Goal: Transaction & Acquisition: Purchase product/service

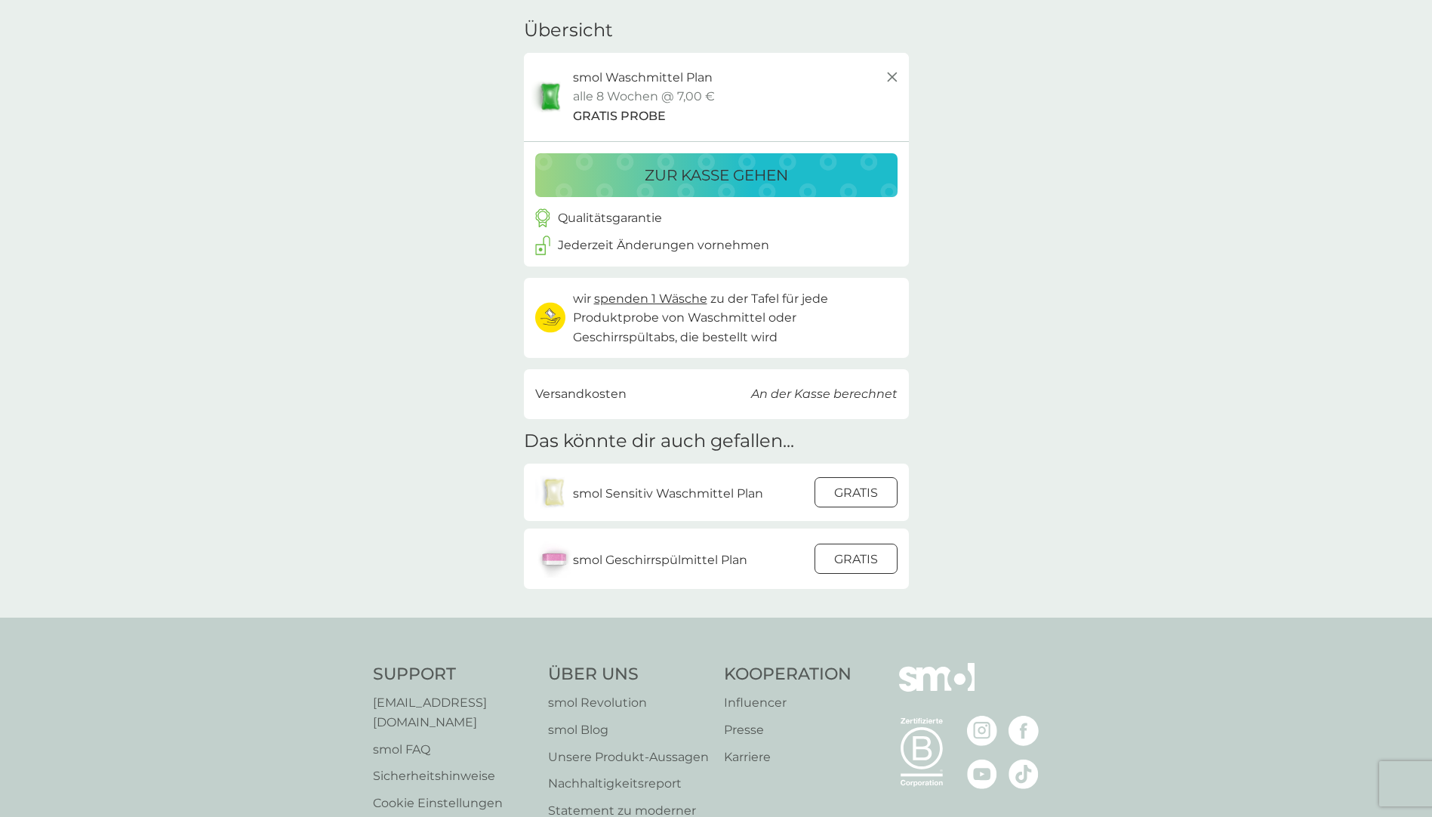
scroll to position [75, 0]
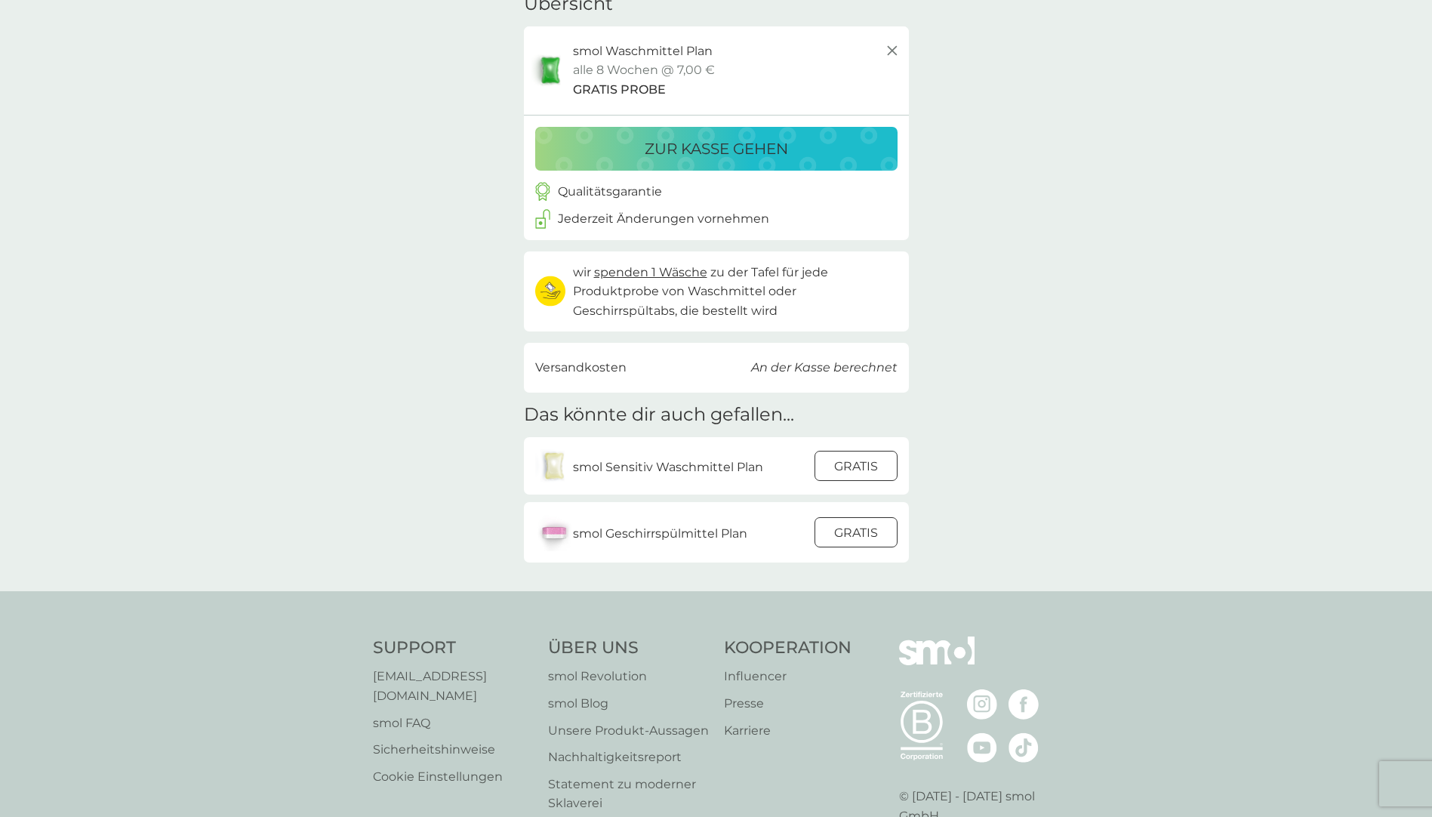
click at [864, 466] on div at bounding box center [856, 466] width 41 height 32
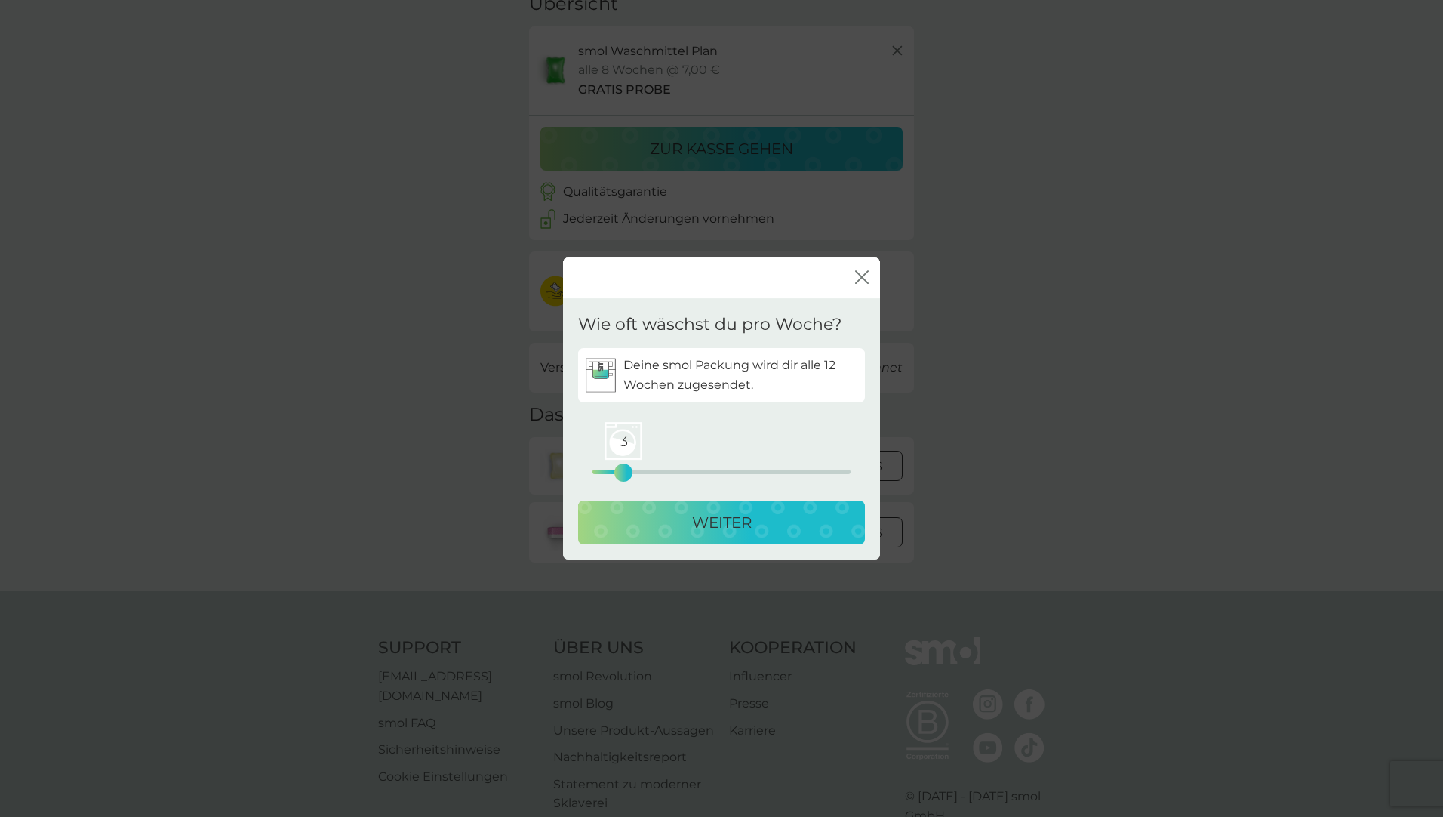
drag, startPoint x: 596, startPoint y: 476, endPoint x: 621, endPoint y: 477, distance: 24.9
click at [621, 476] on div "3" at bounding box center [623, 472] width 6 height 6
click at [721, 516] on p "WEITER" at bounding box center [722, 522] width 60 height 24
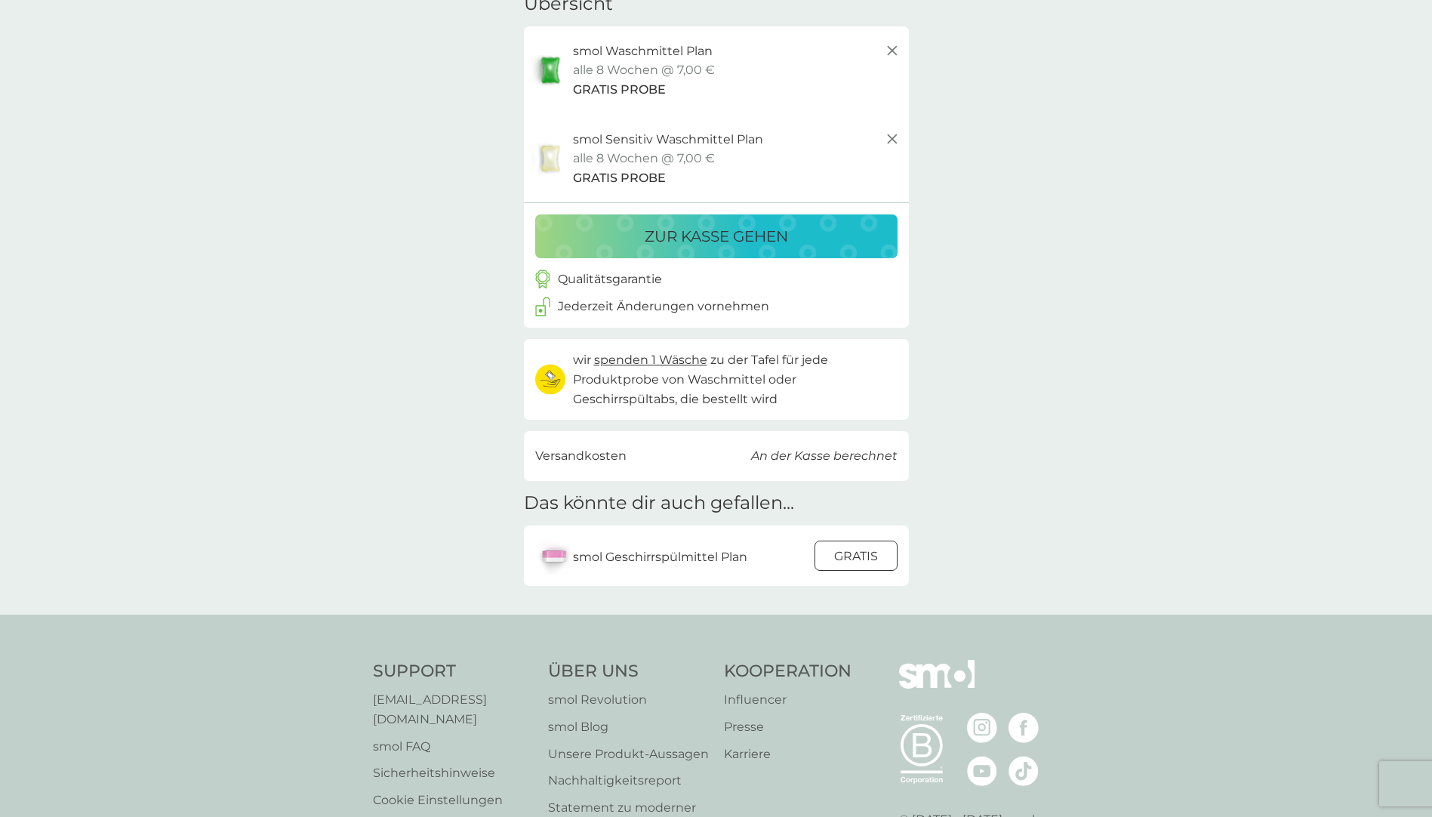
click at [760, 238] on p "zur Kasse gehen" at bounding box center [716, 236] width 143 height 24
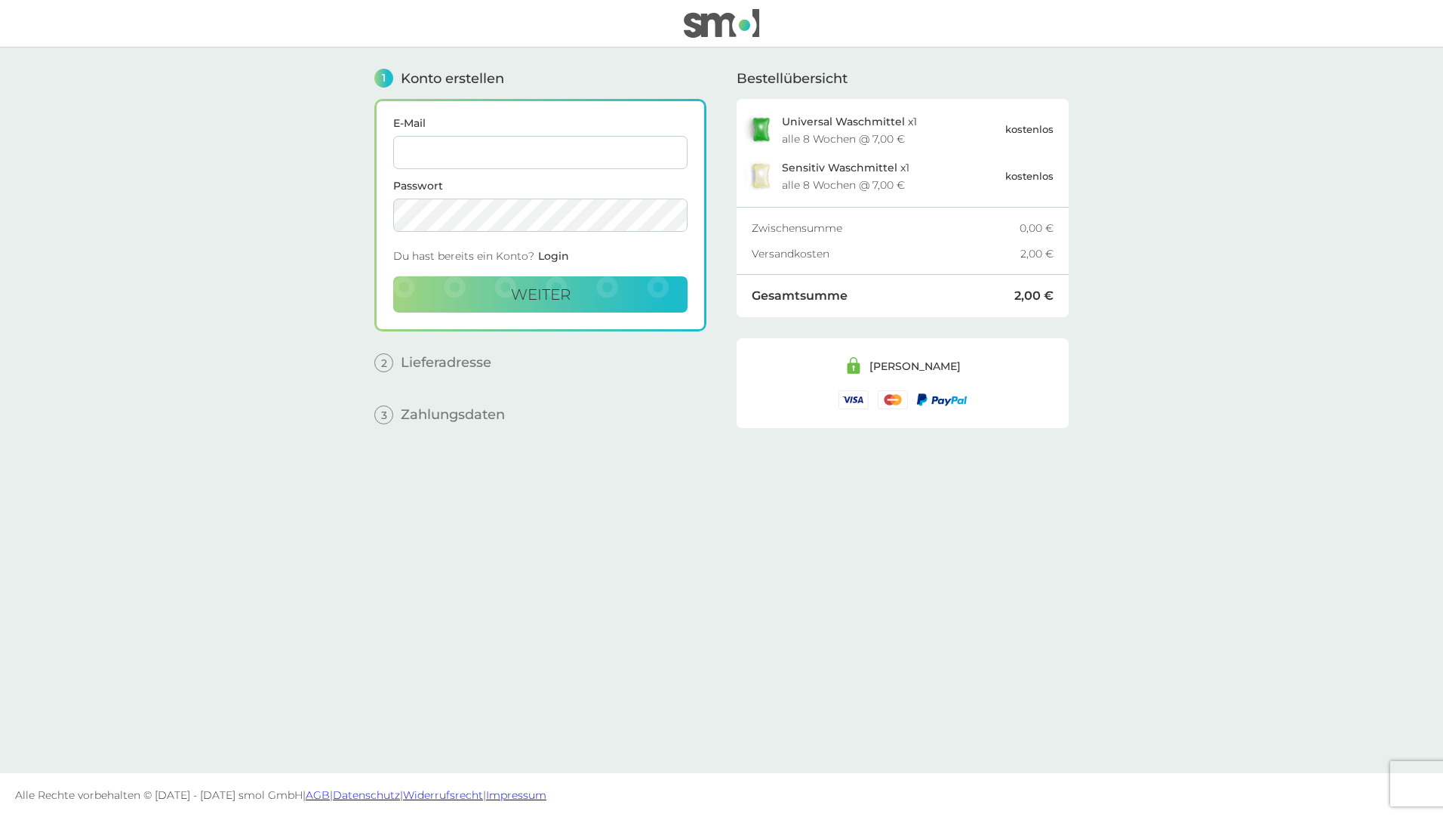
click at [428, 158] on input "E-Mail" at bounding box center [540, 152] width 294 height 33
type input "emilykwast@web.de"
click at [546, 308] on button "weiter" at bounding box center [540, 294] width 294 height 36
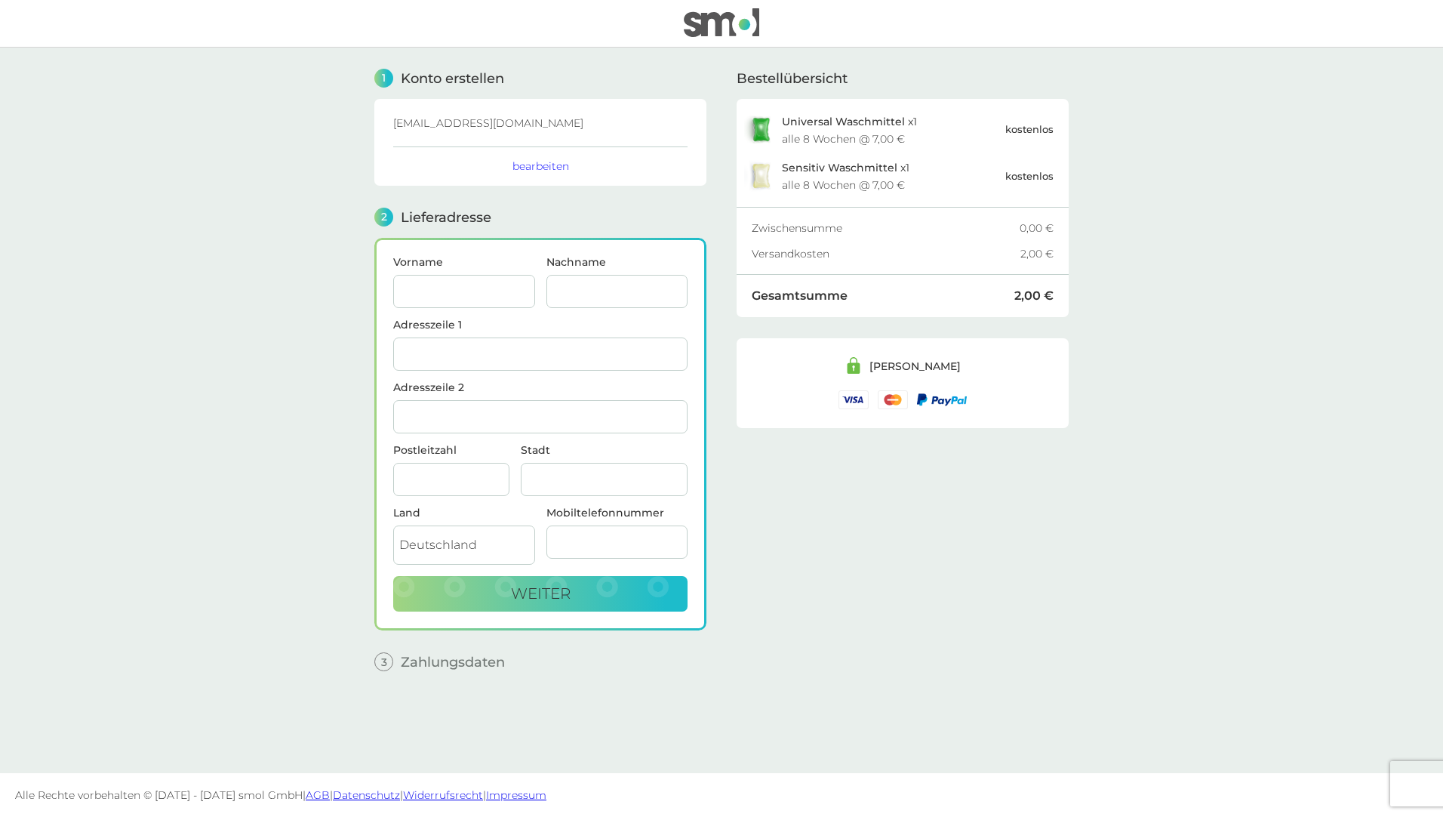
click at [444, 296] on input "Vorname" at bounding box center [464, 291] width 142 height 33
type input "[PERSON_NAME]"
type input "Kwast"
type input "[STREET_ADDRESS]"
type input "Bergkamen"
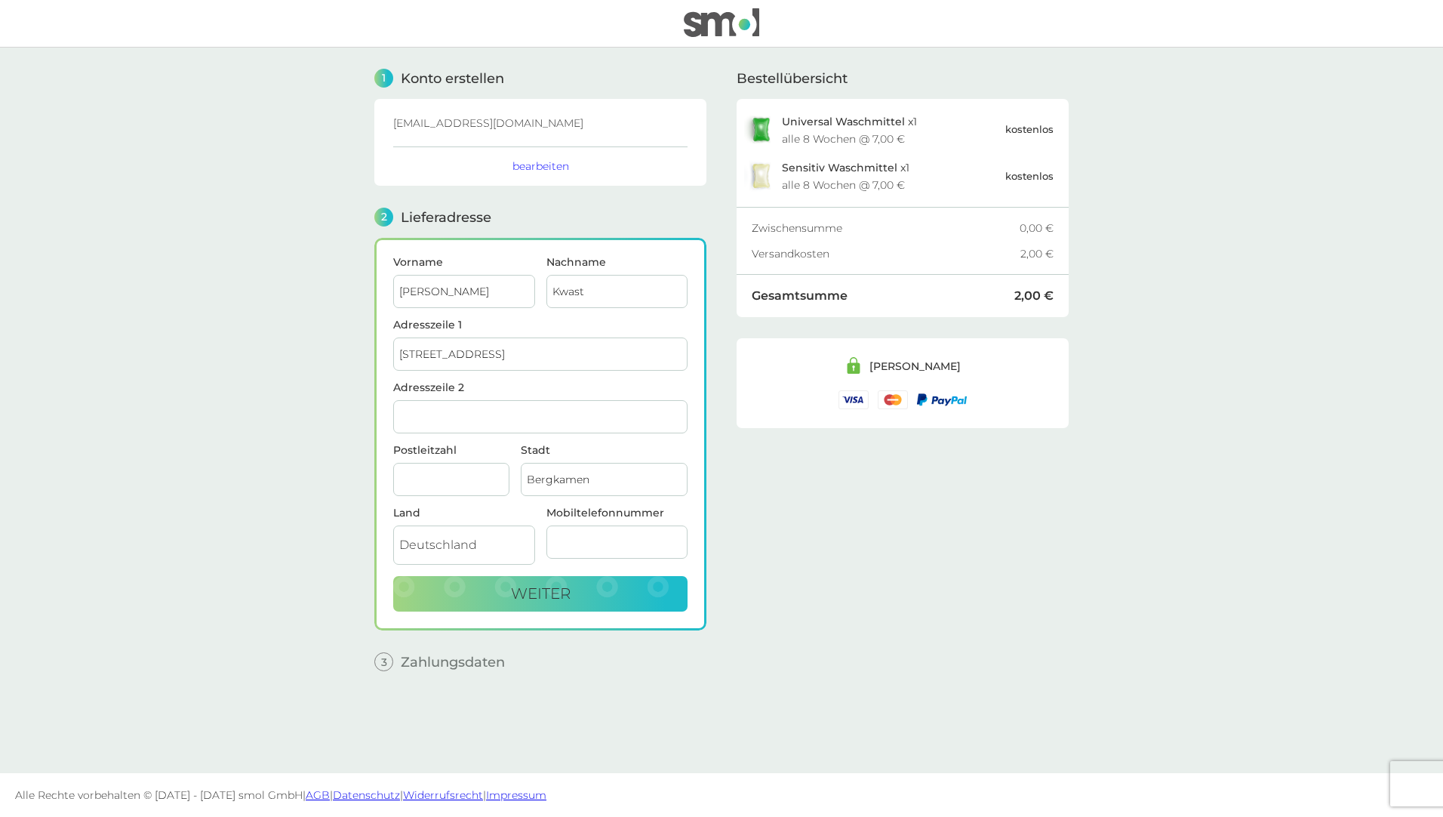
type input "59192"
type input "015255987490"
drag, startPoint x: 631, startPoint y: 544, endPoint x: 535, endPoint y: 553, distance: 96.3
click at [535, 553] on div "Land Deutschland Mobiltelefonnummer 015255987490" at bounding box center [541, 541] width 306 height 69
click at [516, 586] on span "weiter" at bounding box center [541, 593] width 60 height 18
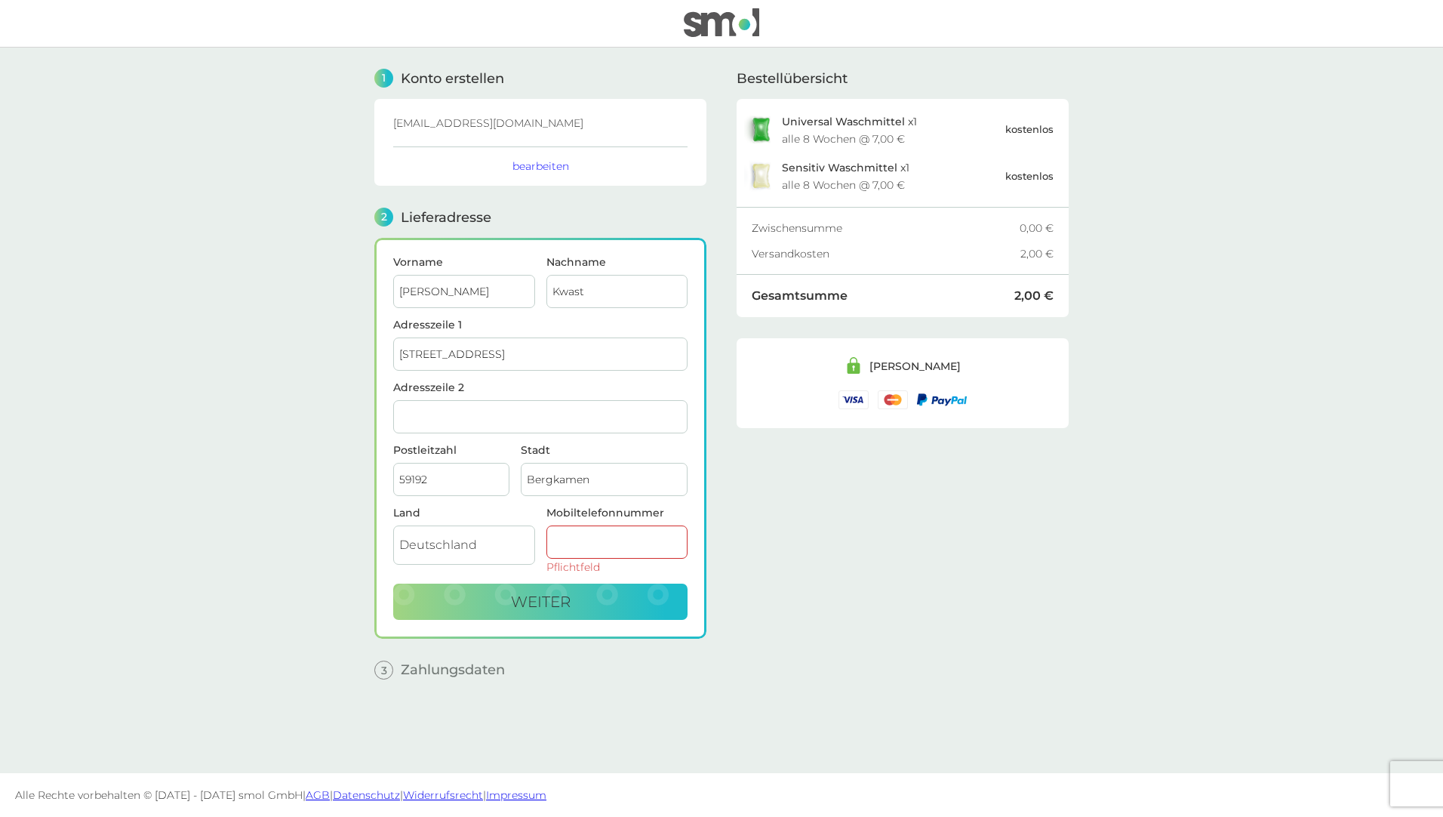
click at [587, 542] on input "Mobiltelefonnummer" at bounding box center [617, 541] width 142 height 33
type input "015255987490"
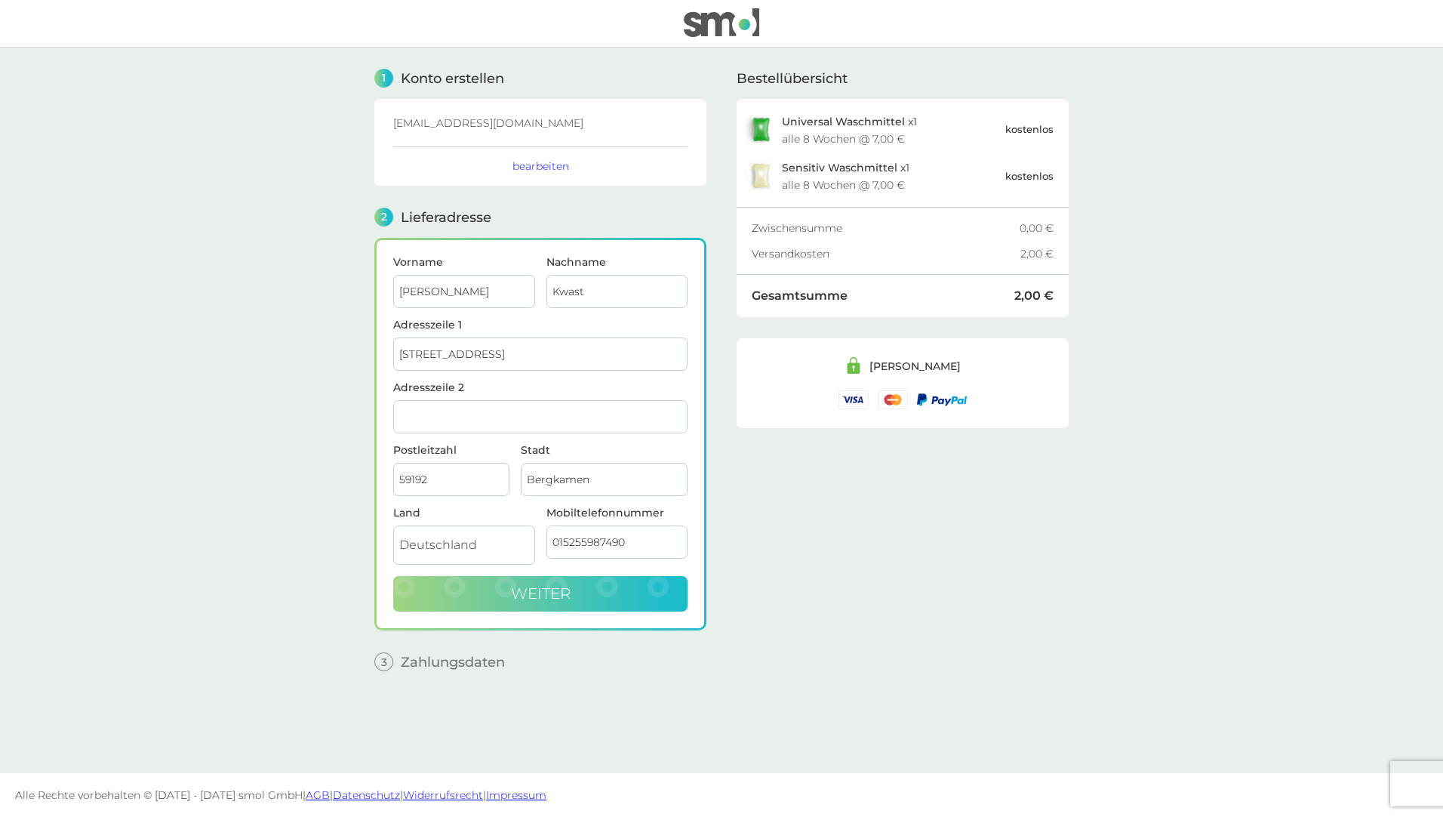
click at [528, 587] on span "weiter" at bounding box center [541, 593] width 60 height 18
checkbox input "true"
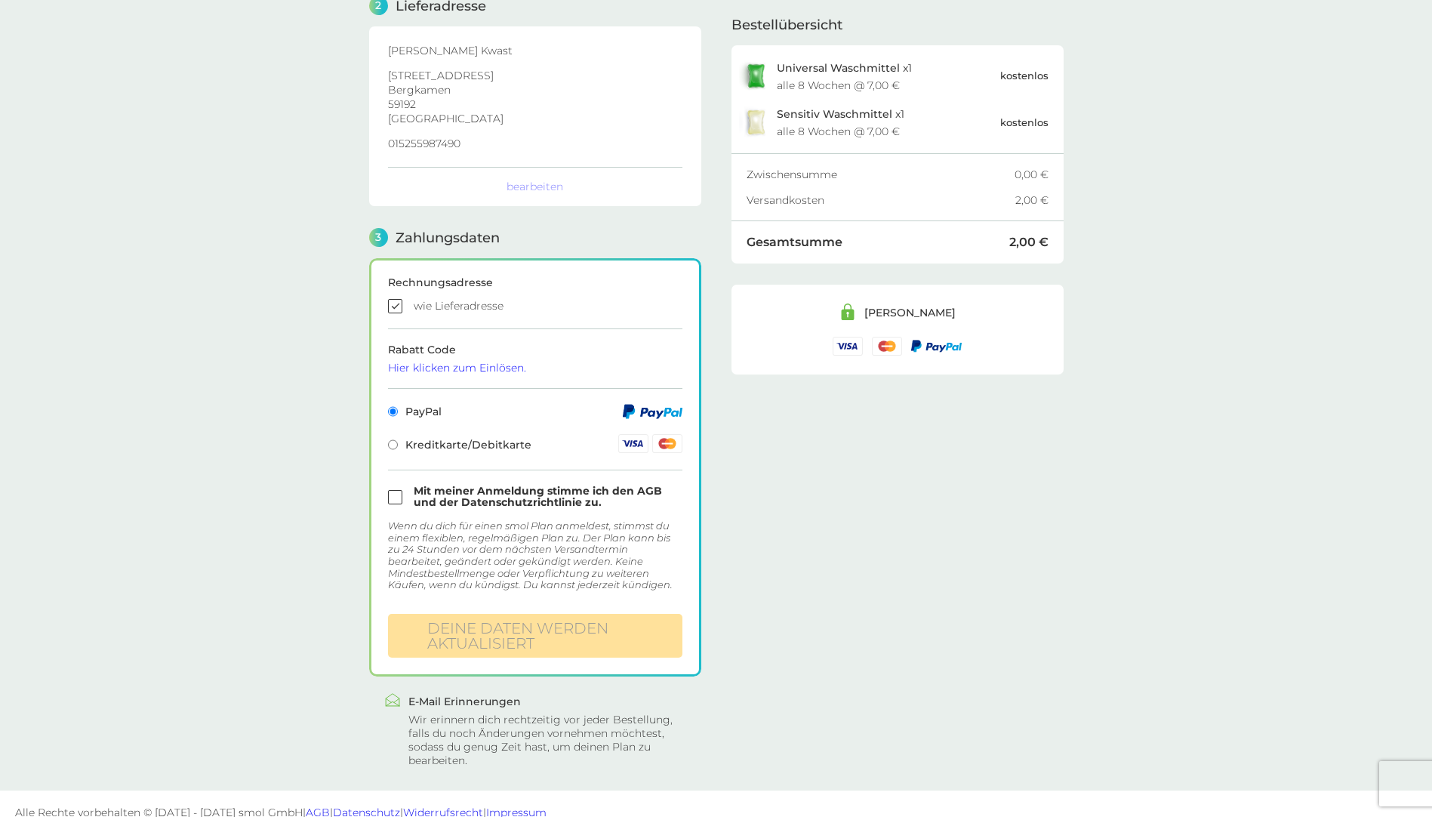
scroll to position [229, 0]
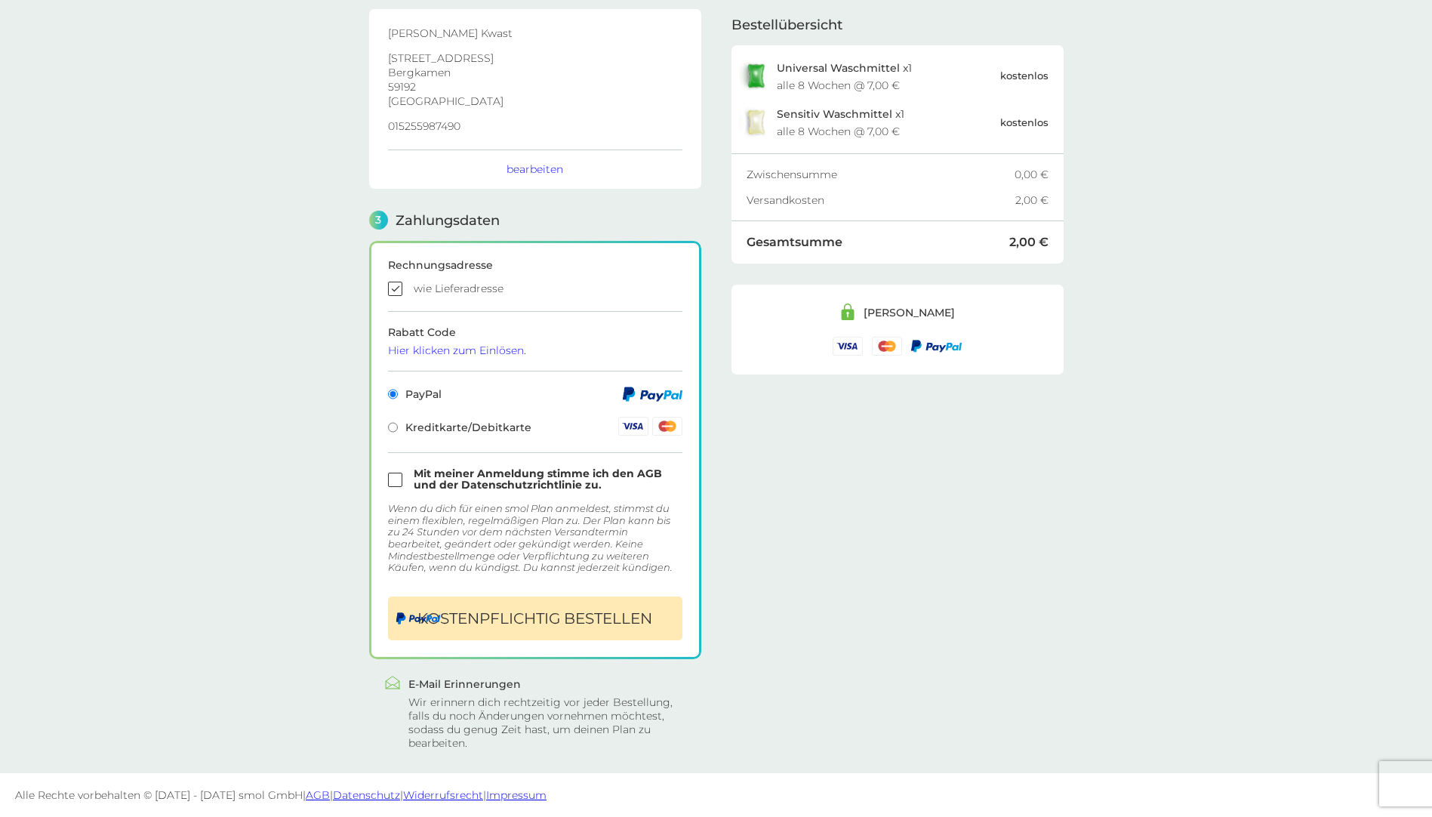
click at [476, 349] on div "Hier klicken zum Einlösen." at bounding box center [535, 350] width 294 height 11
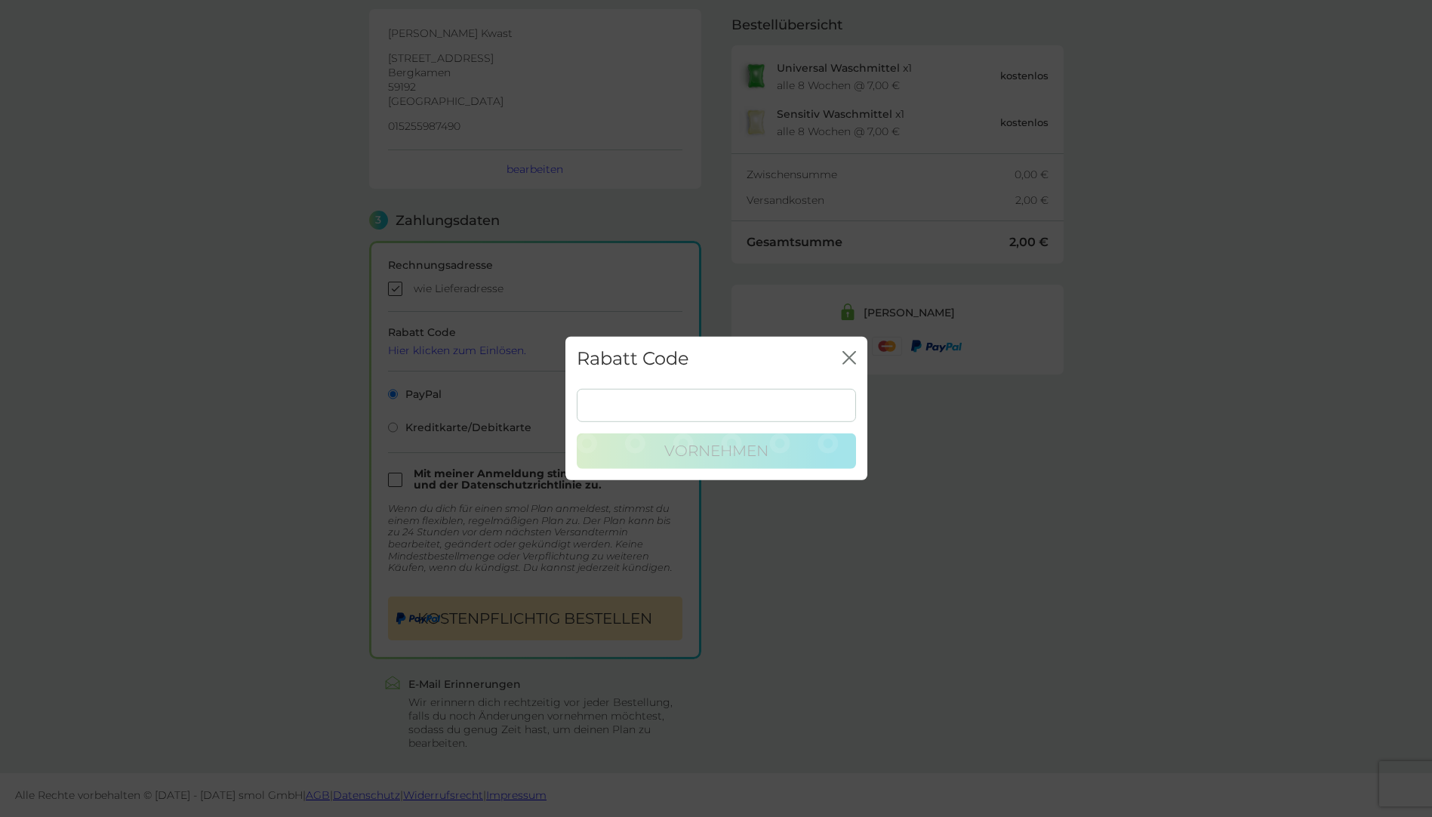
click at [849, 356] on icon "Schließen" at bounding box center [849, 358] width 14 height 14
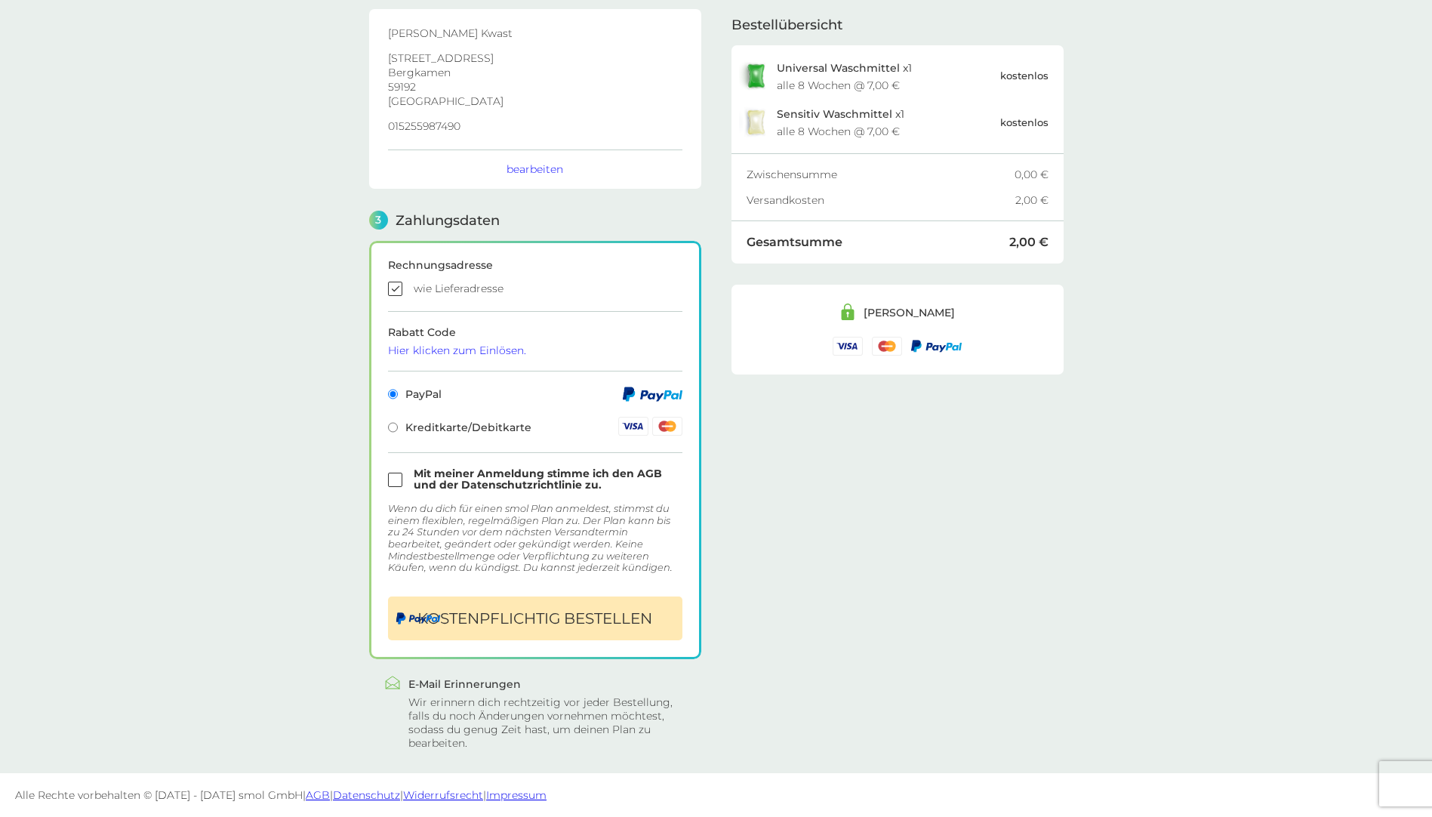
click at [389, 479] on input "checkbox" at bounding box center [535, 479] width 294 height 23
checkbox input "true"
